Goal: Task Accomplishment & Management: Complete application form

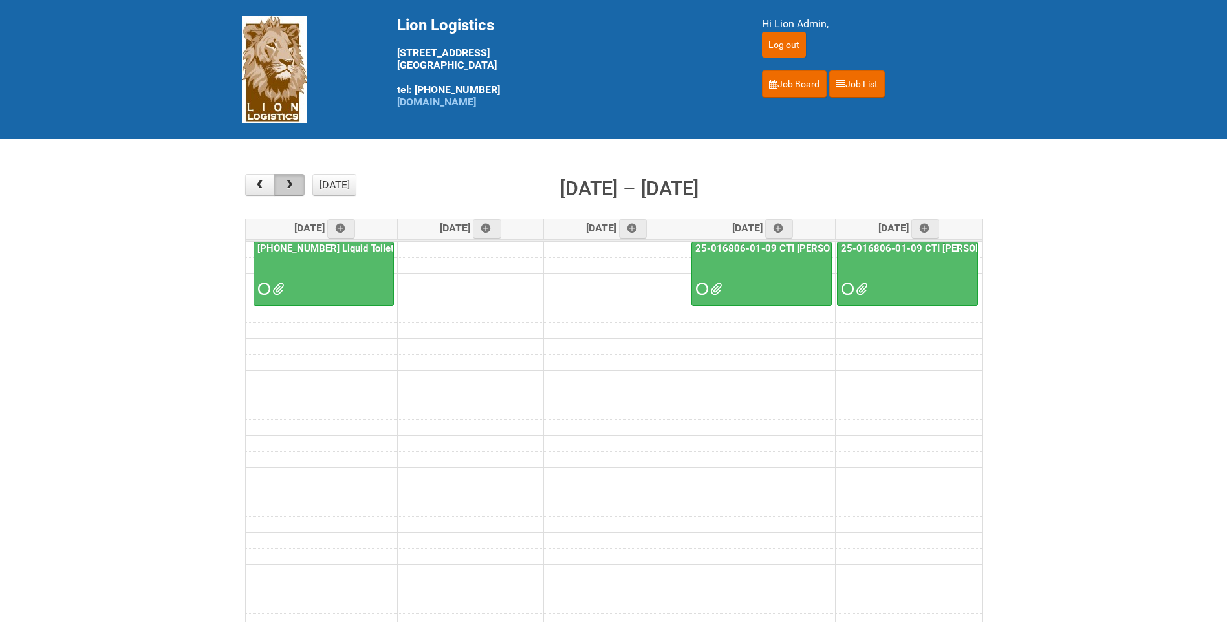
click at [296, 183] on button "button" at bounding box center [289, 185] width 30 height 22
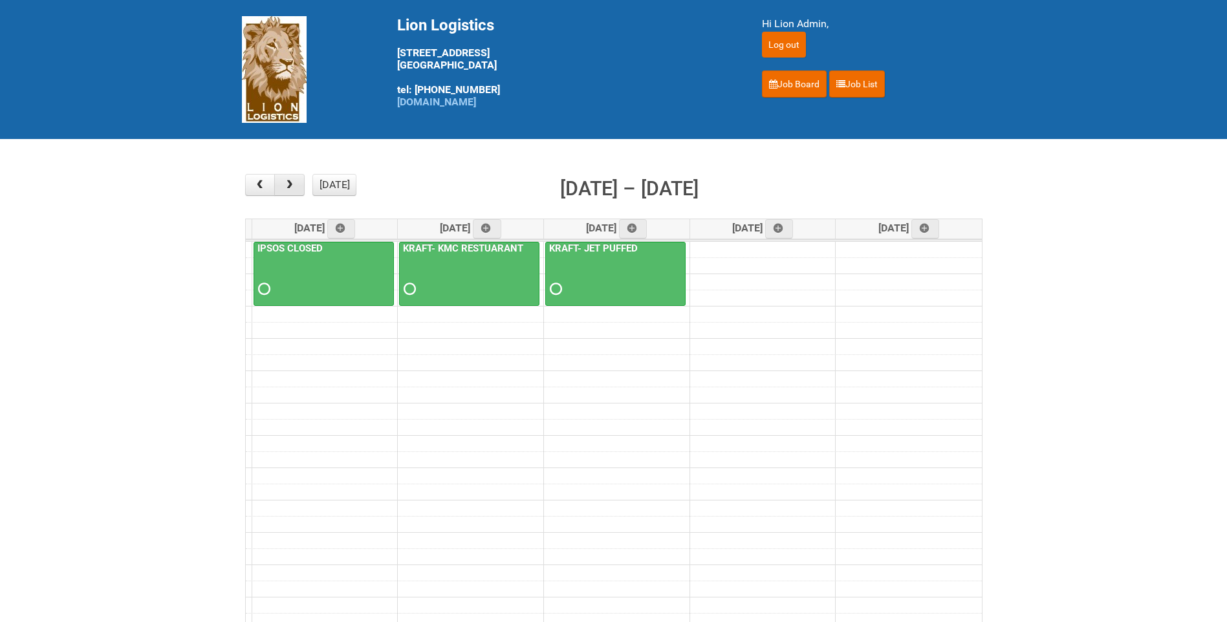
click at [296, 183] on button "button" at bounding box center [289, 185] width 30 height 22
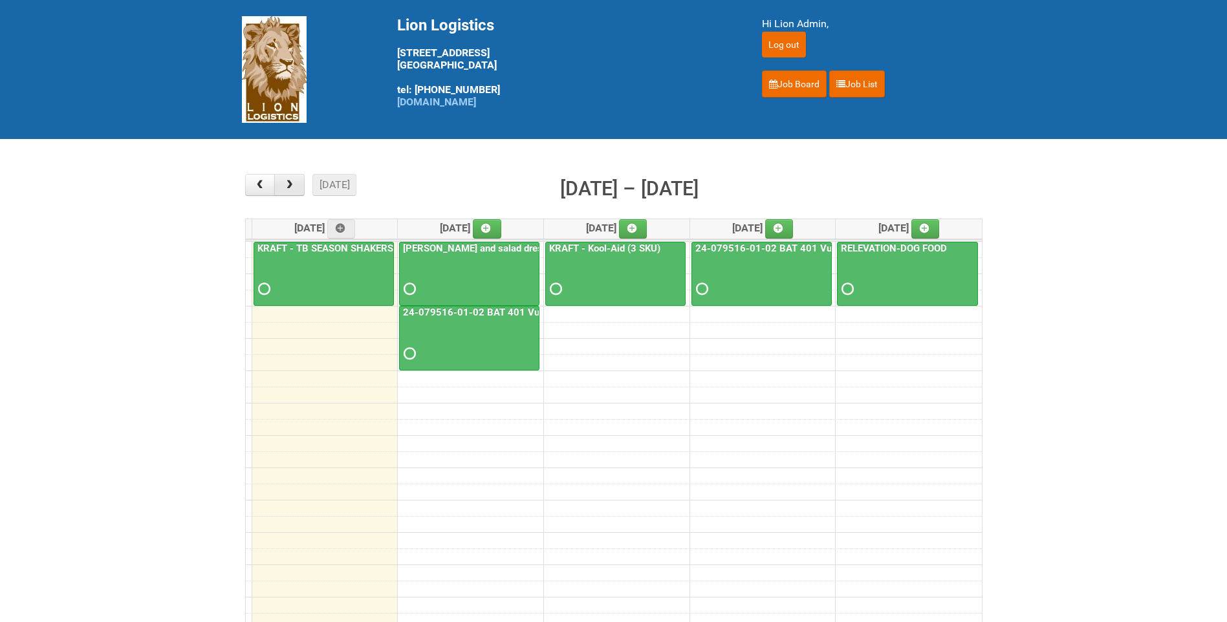
click at [290, 192] on button "button" at bounding box center [289, 185] width 30 height 22
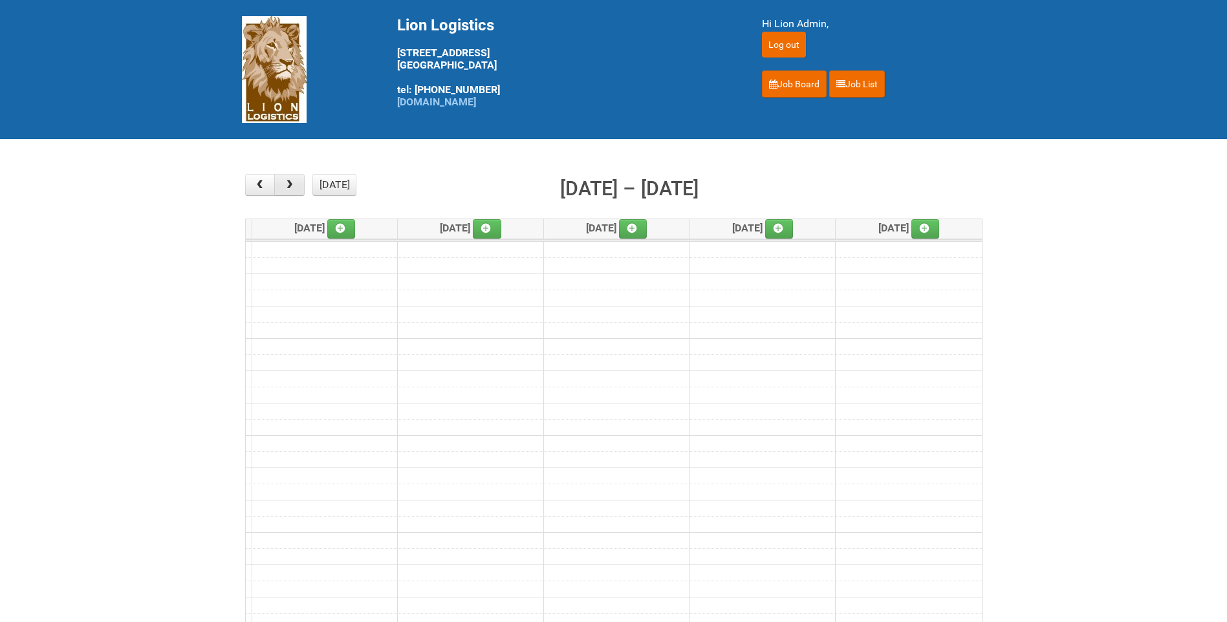
click at [290, 192] on button "button" at bounding box center [289, 185] width 30 height 22
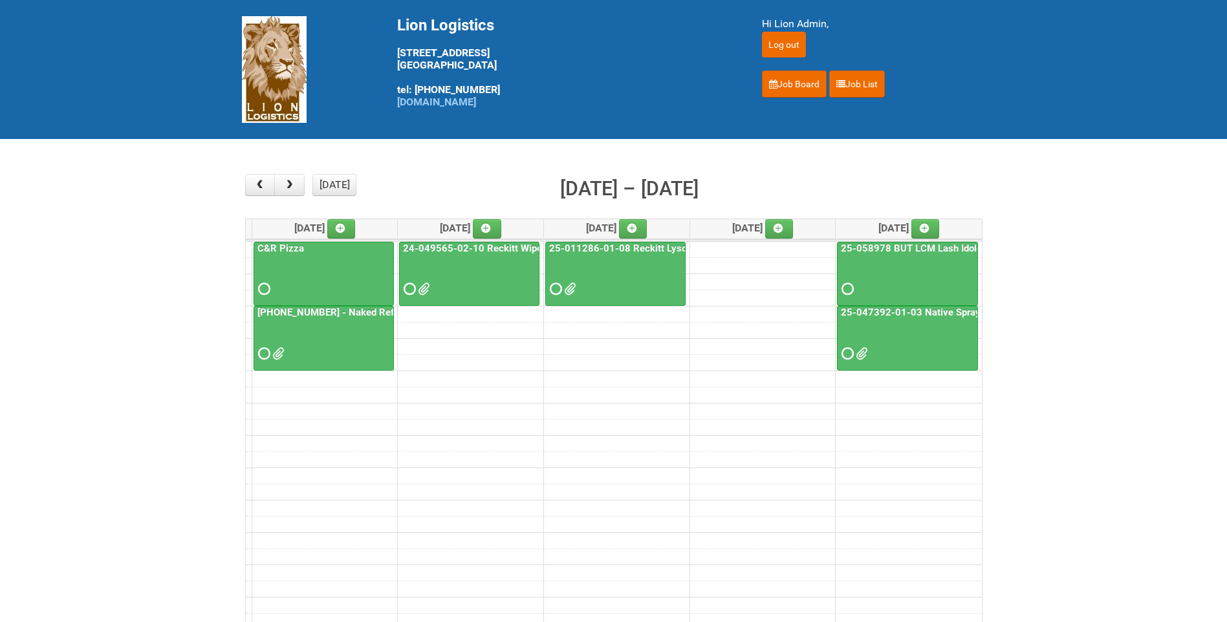
click at [352, 319] on div "25-055556-01 - Naked Reformulation" at bounding box center [323, 335] width 139 height 56
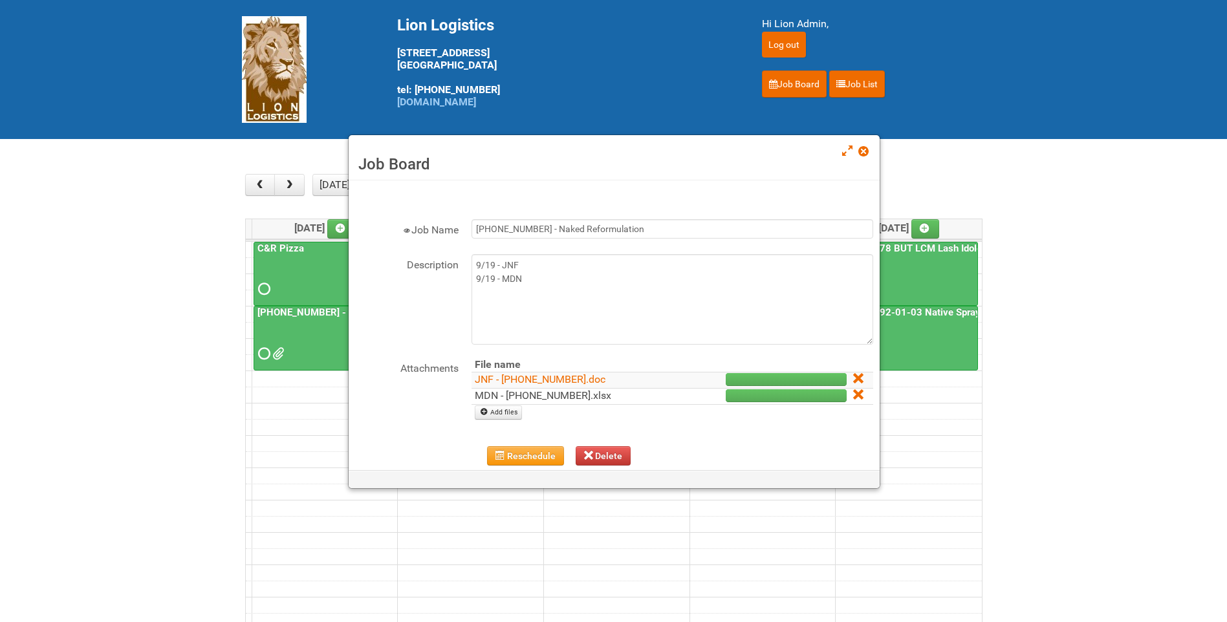
click at [544, 395] on link "MDN - [PHONE_NUMBER].xlsx" at bounding box center [543, 395] width 136 height 12
click at [867, 155] on span at bounding box center [862, 151] width 9 height 9
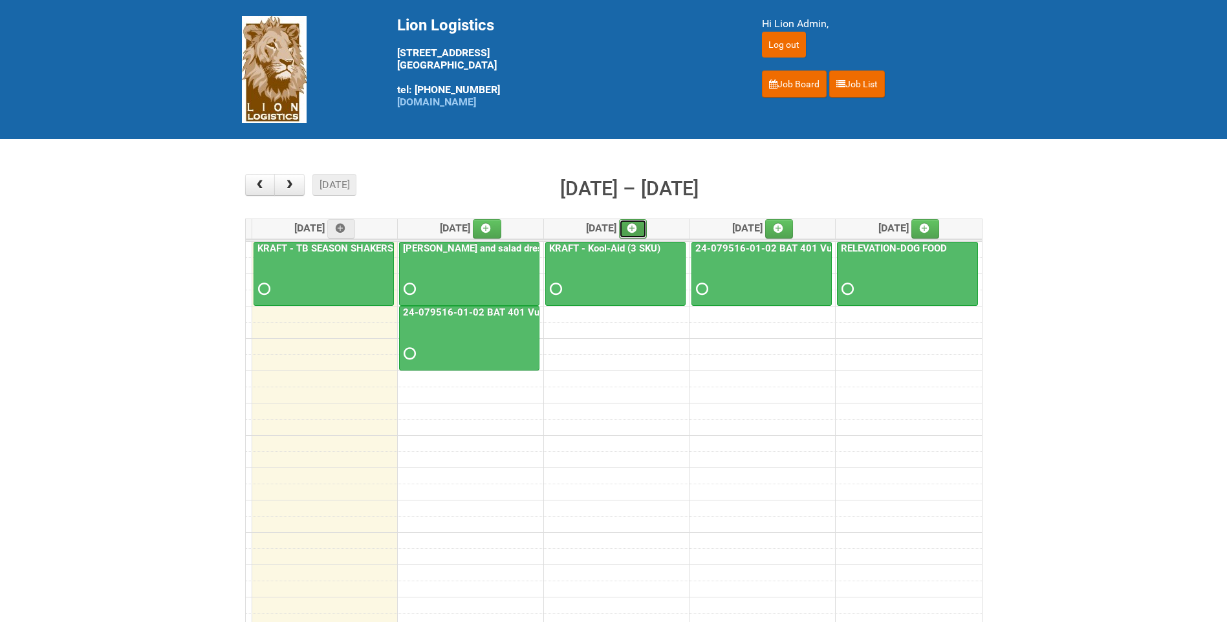
click at [636, 232] on icon at bounding box center [631, 228] width 9 height 9
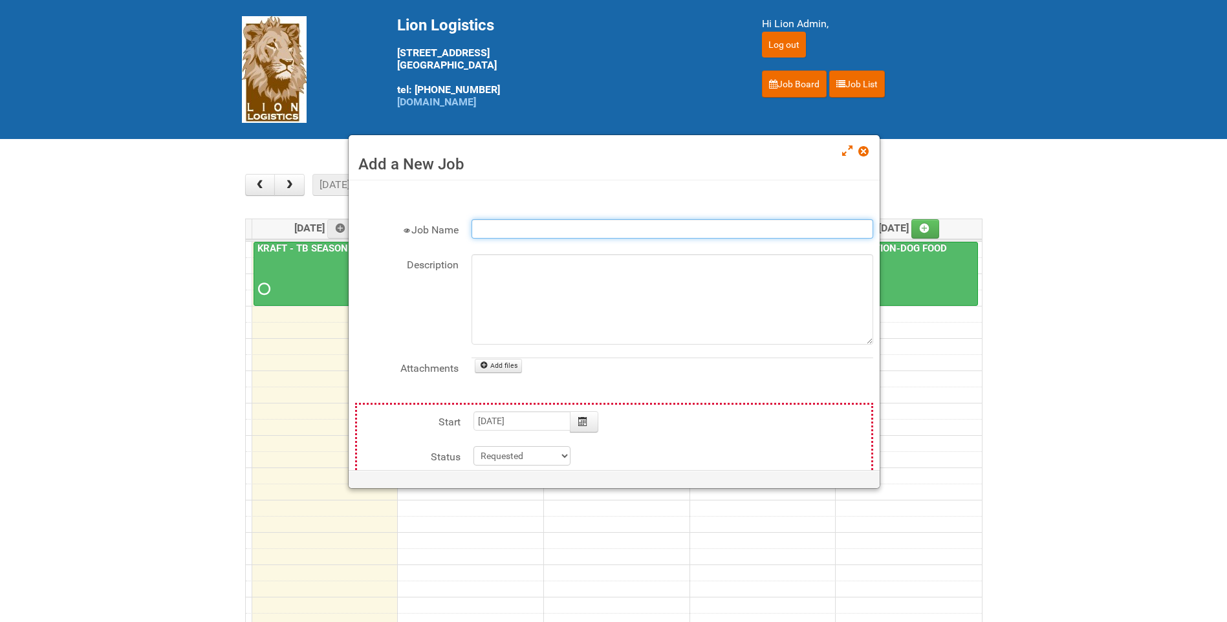
click at [567, 234] on input "Job Name" at bounding box center [672, 228] width 402 height 19
type input "LHD-"
type input "2025-09-24"
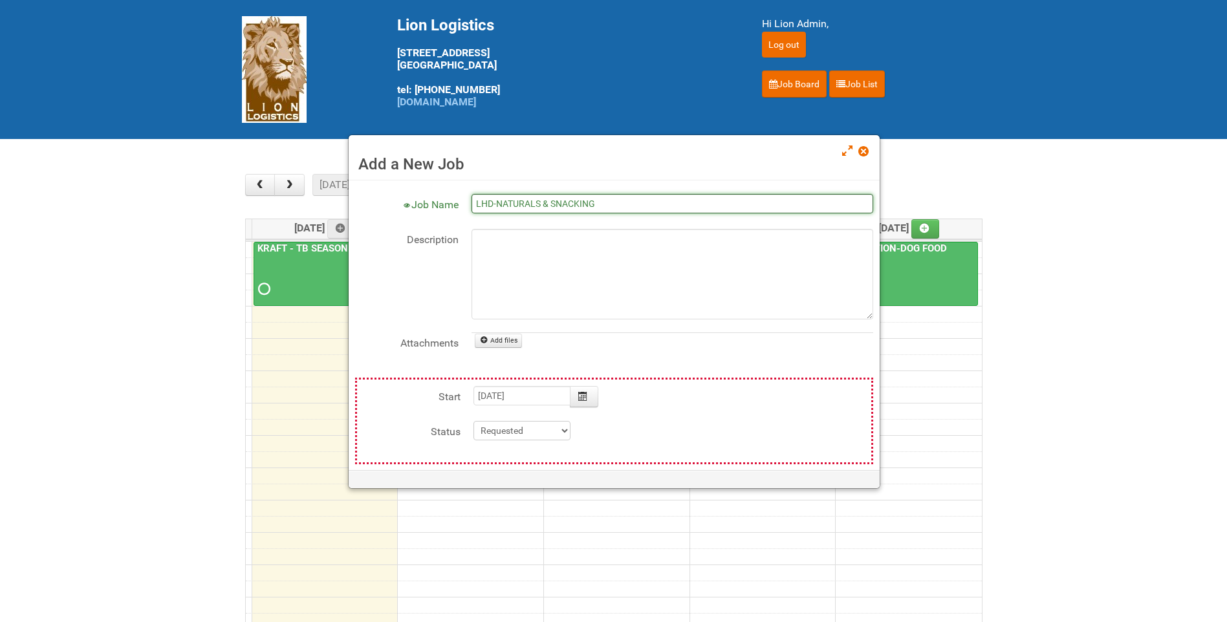
scroll to position [97, 0]
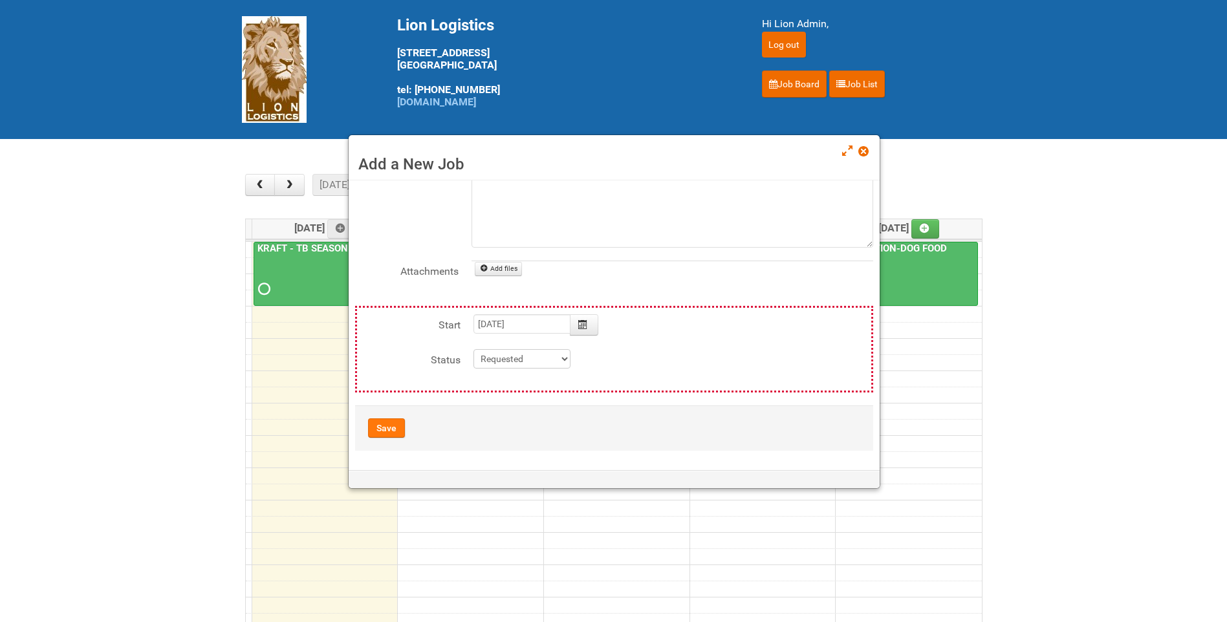
type input "LHD-NATURALS & SNACKING"
click at [388, 430] on button "Save" at bounding box center [386, 427] width 37 height 19
type input "2025-09-24 09:00:00"
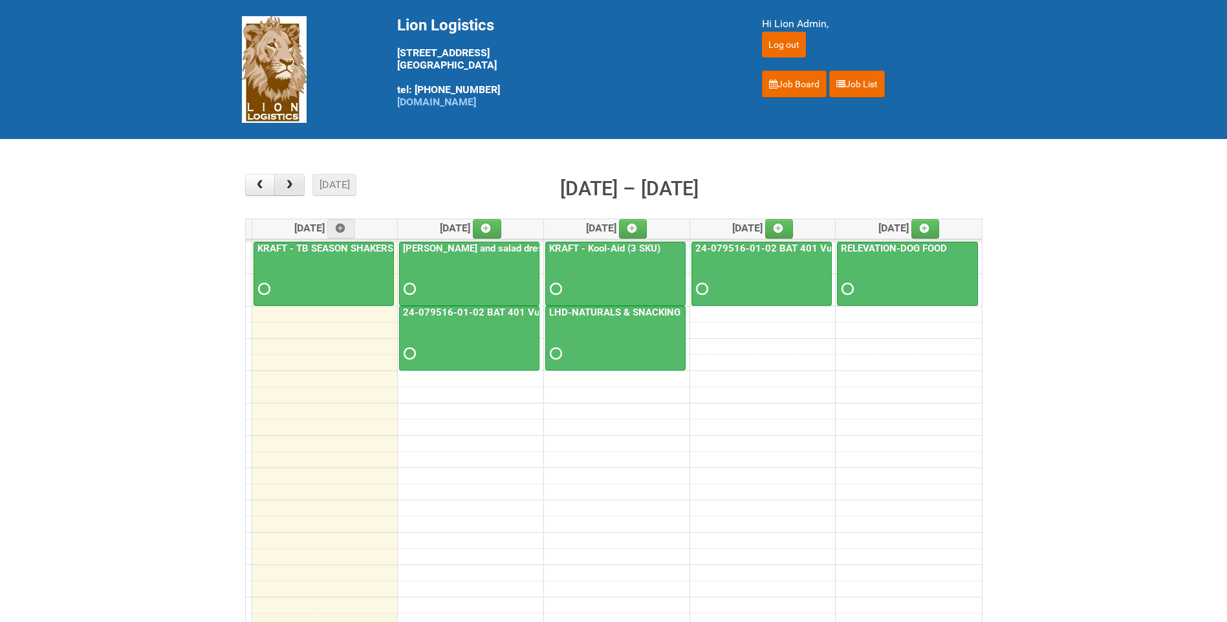
click at [296, 177] on button "button" at bounding box center [289, 185] width 30 height 22
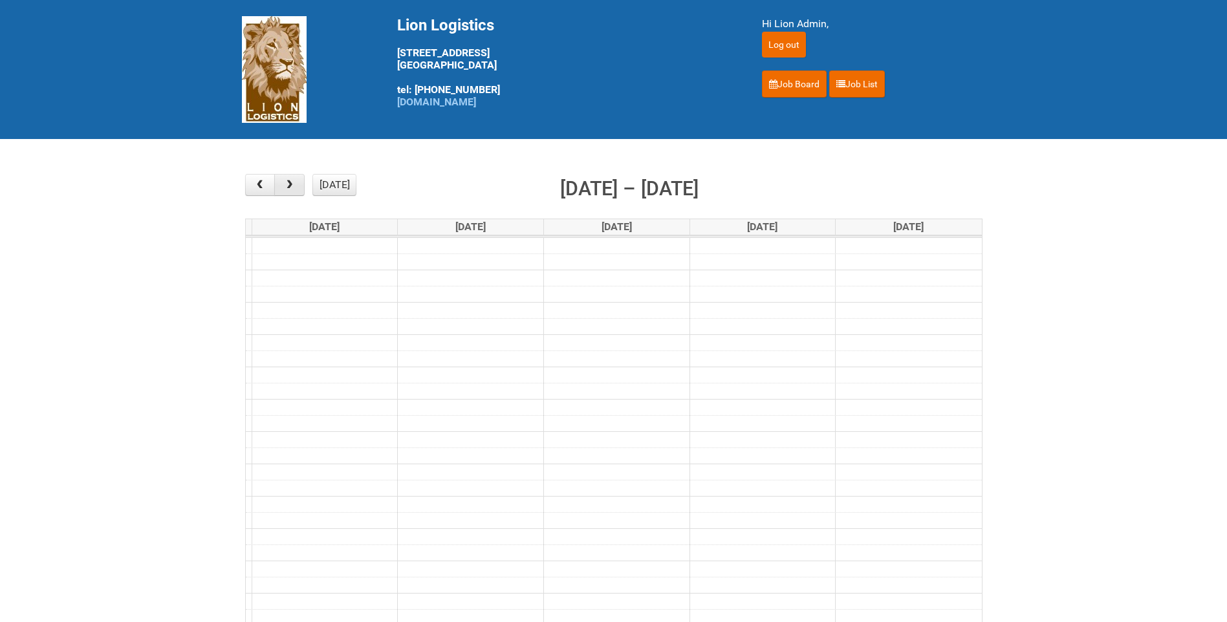
click at [296, 177] on button "button" at bounding box center [289, 185] width 30 height 22
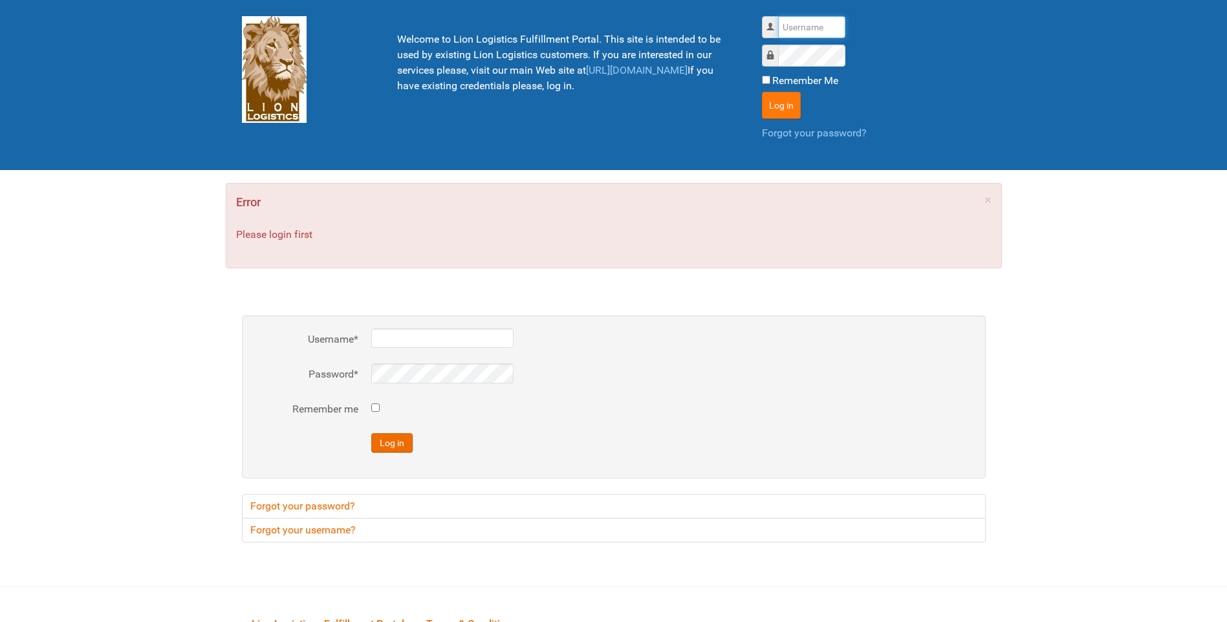
type input "lion"
click at [779, 105] on button "Log in" at bounding box center [781, 105] width 39 height 27
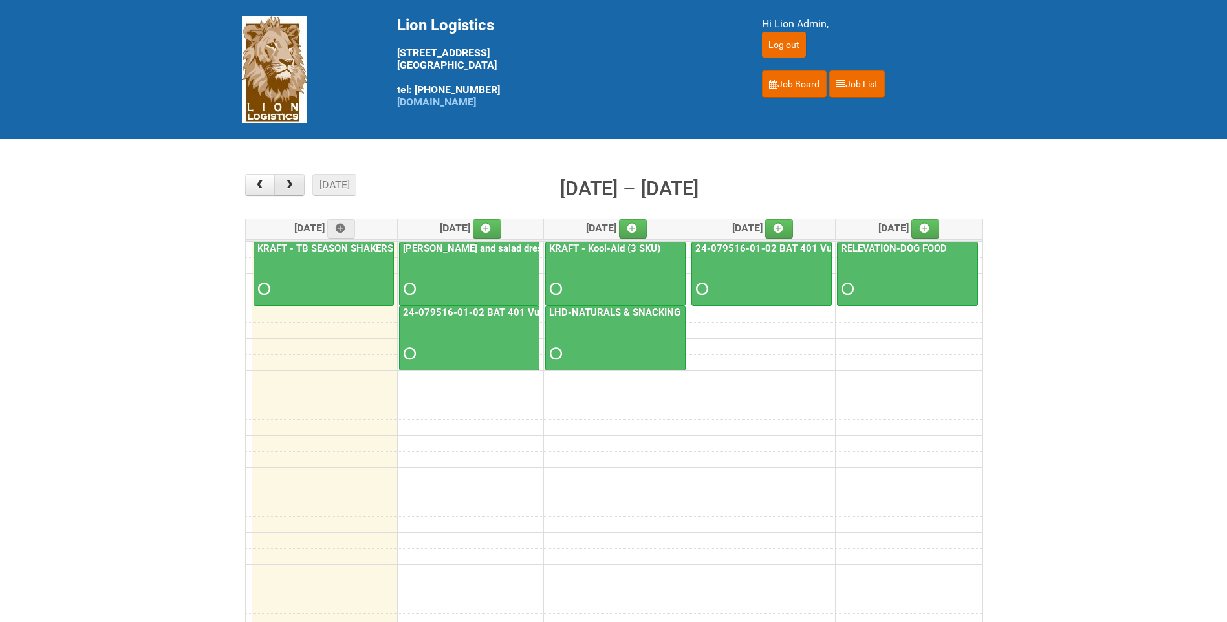
click at [288, 189] on span "button" at bounding box center [289, 185] width 12 height 10
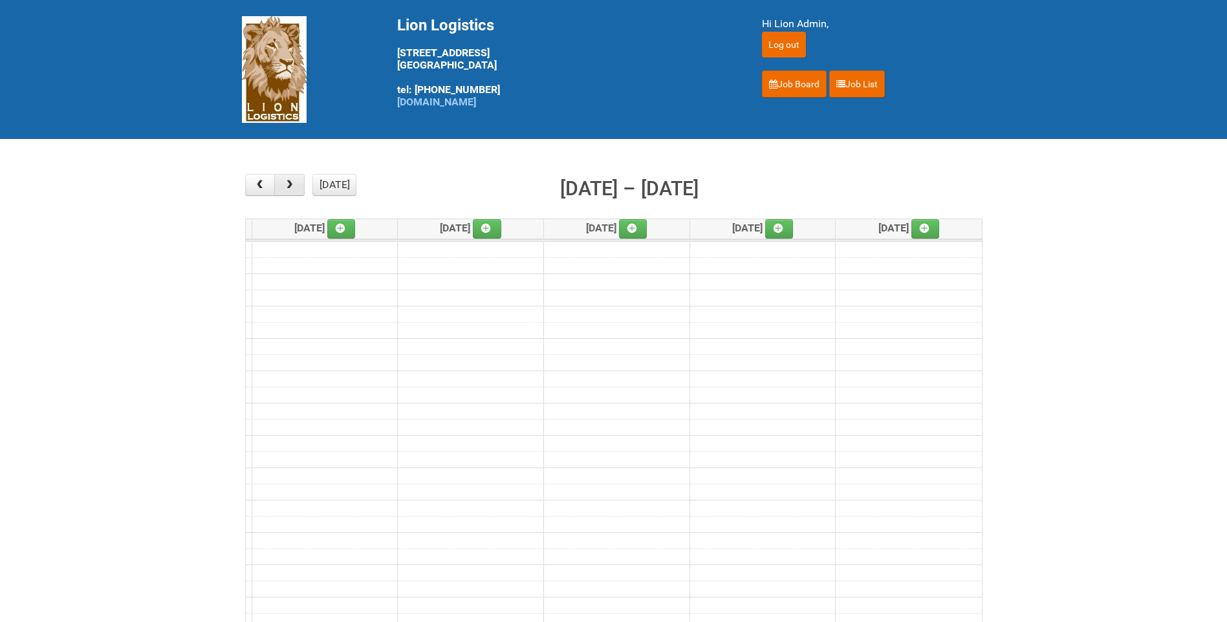
click at [288, 189] on span "button" at bounding box center [289, 185] width 12 height 10
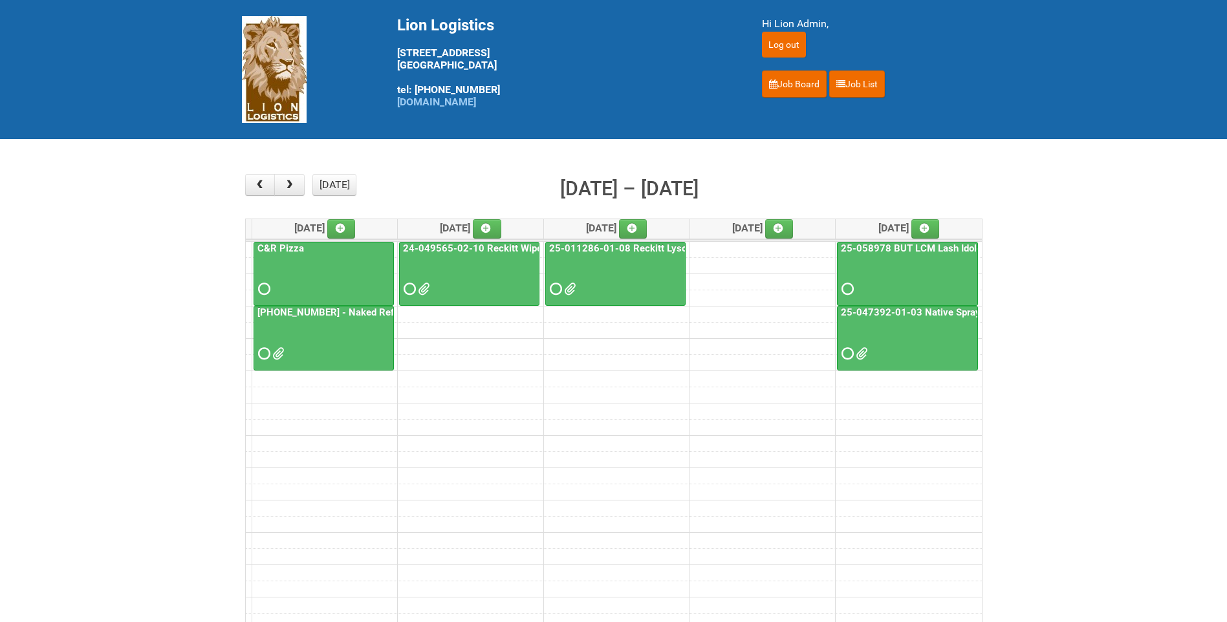
click at [310, 310] on link "[PHONE_NUMBER] - Naked Reformulation" at bounding box center [349, 313] width 188 height 12
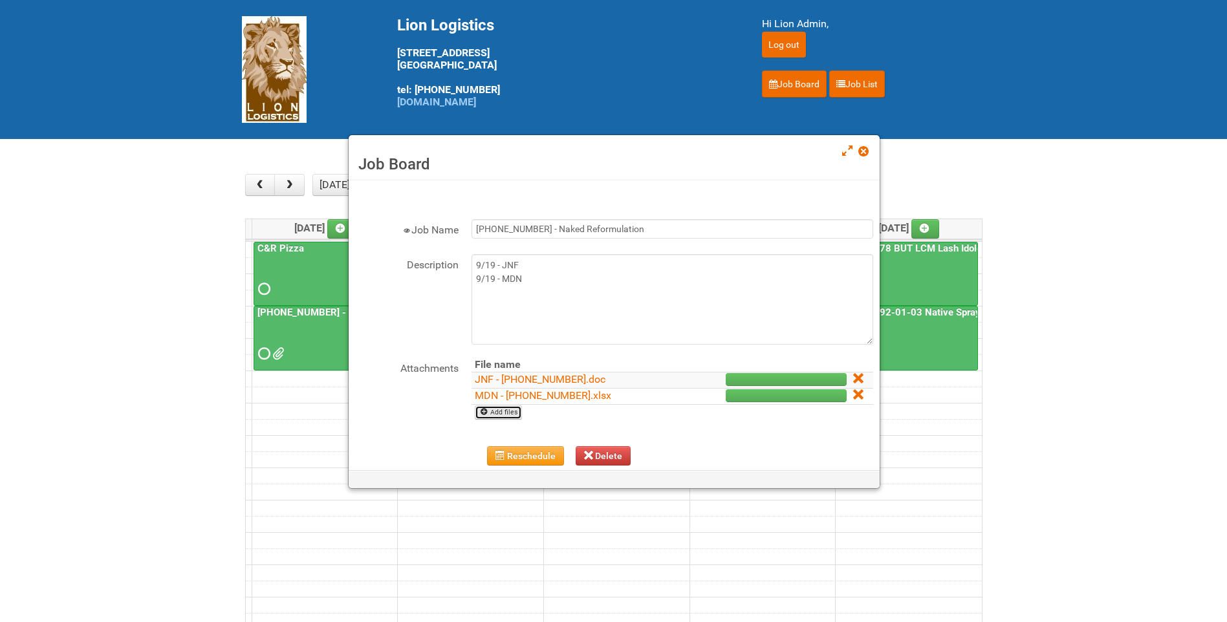
click at [511, 415] on link "Add files" at bounding box center [498, 412] width 47 height 14
type input "C:\fakepath\MDN - [PHONE_NUMBER] (2).xlsx"
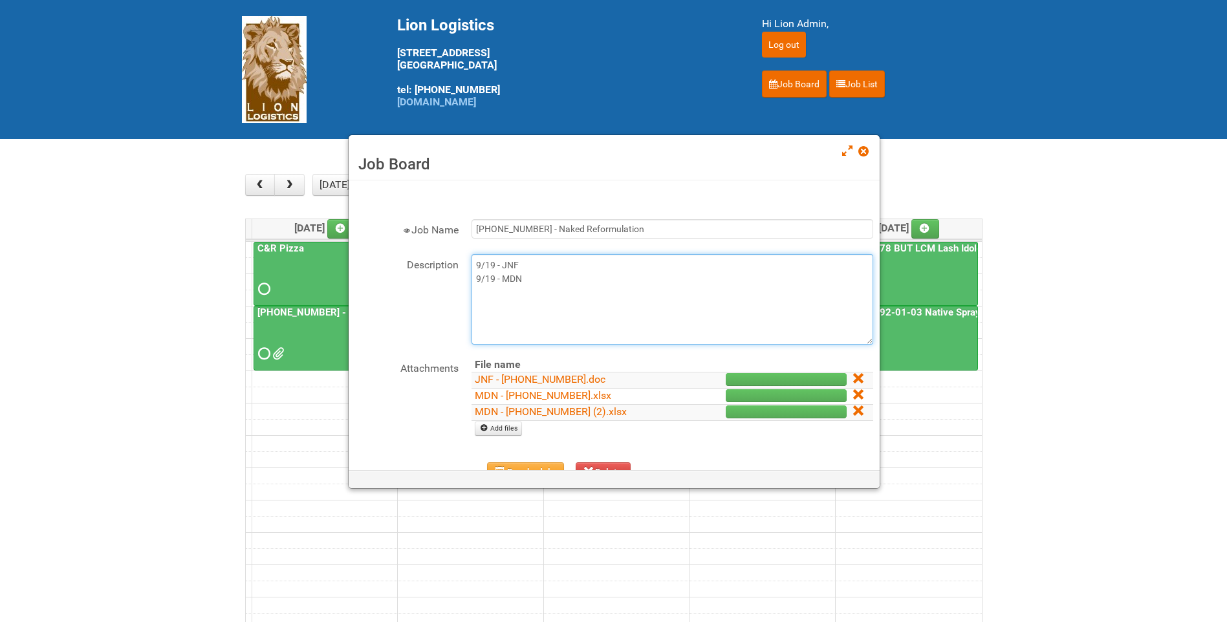
click at [534, 275] on textarea "9/19 - JNF 9/19 - MDN" at bounding box center [672, 299] width 402 height 91
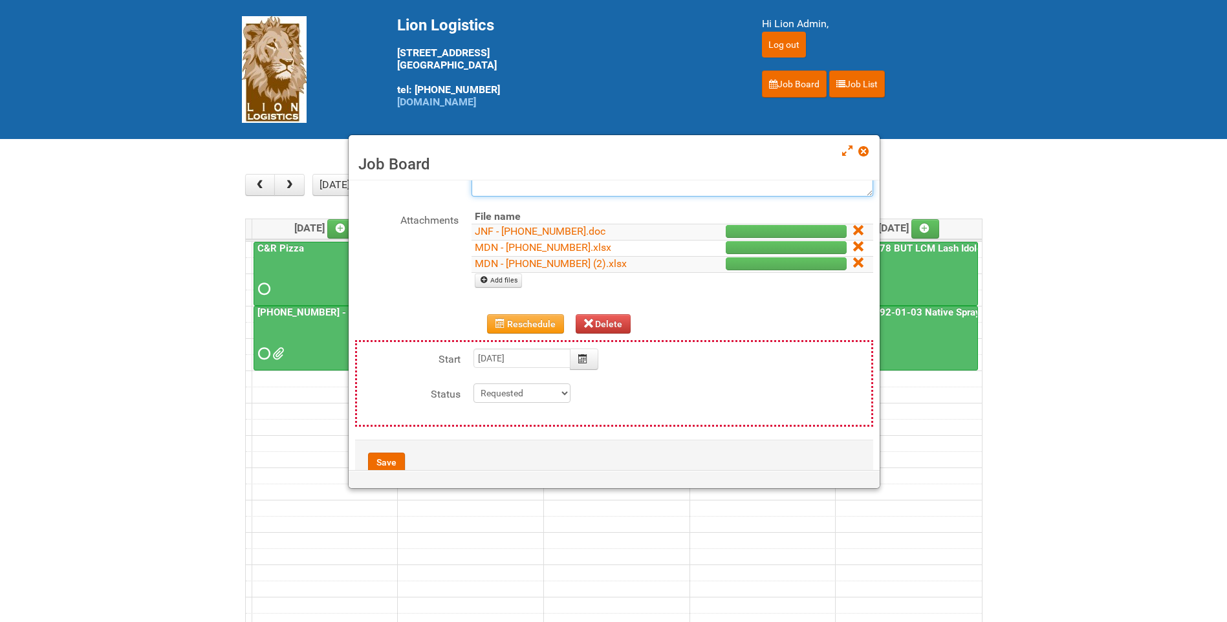
scroll to position [182, 0]
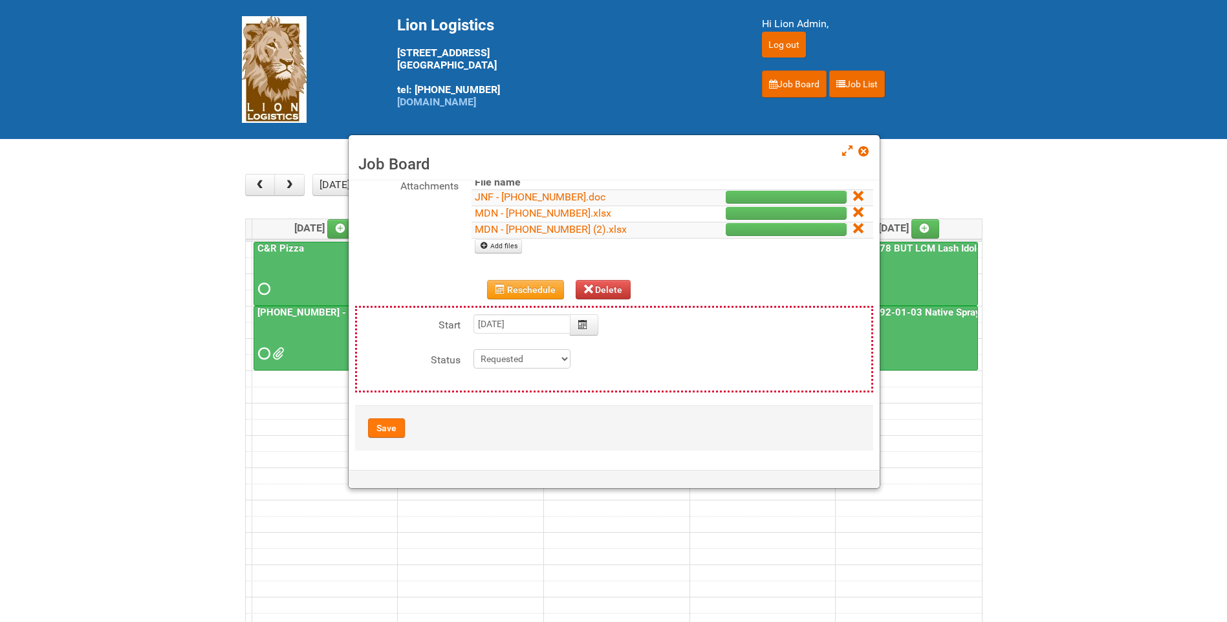
type textarea "9/19 - JNF 9/19 - MDN 9-22--UPLOADED MDN 2"
click at [388, 427] on button "Save" at bounding box center [386, 427] width 37 height 19
type input "[DATE] 11:00:00"
